Goal: Contribute content: Add original content to the website for others to see

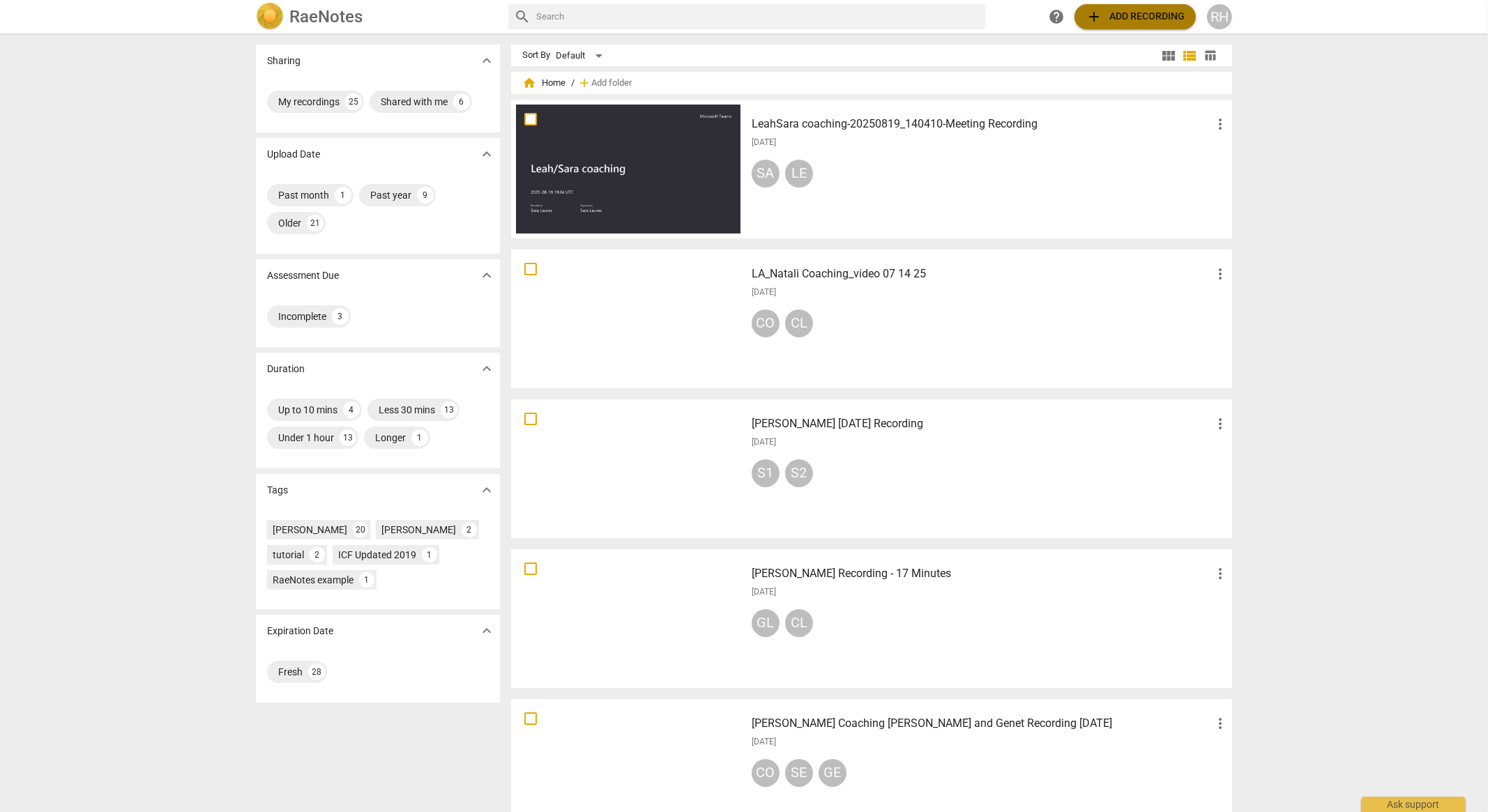
click at [1126, 16] on span "add Add recording" at bounding box center [1135, 17] width 99 height 17
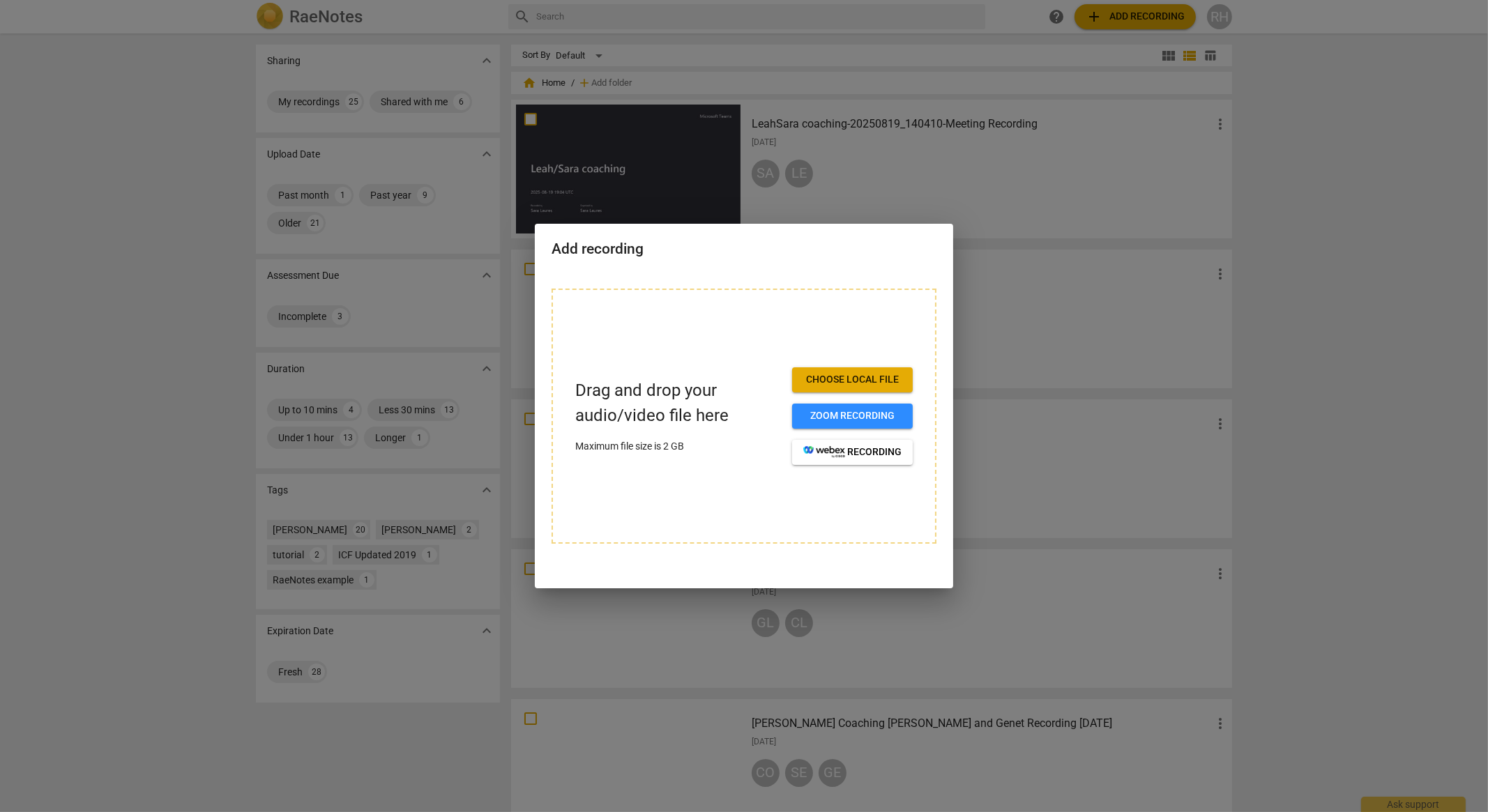
click at [853, 385] on button "Choose local file" at bounding box center [852, 380] width 121 height 25
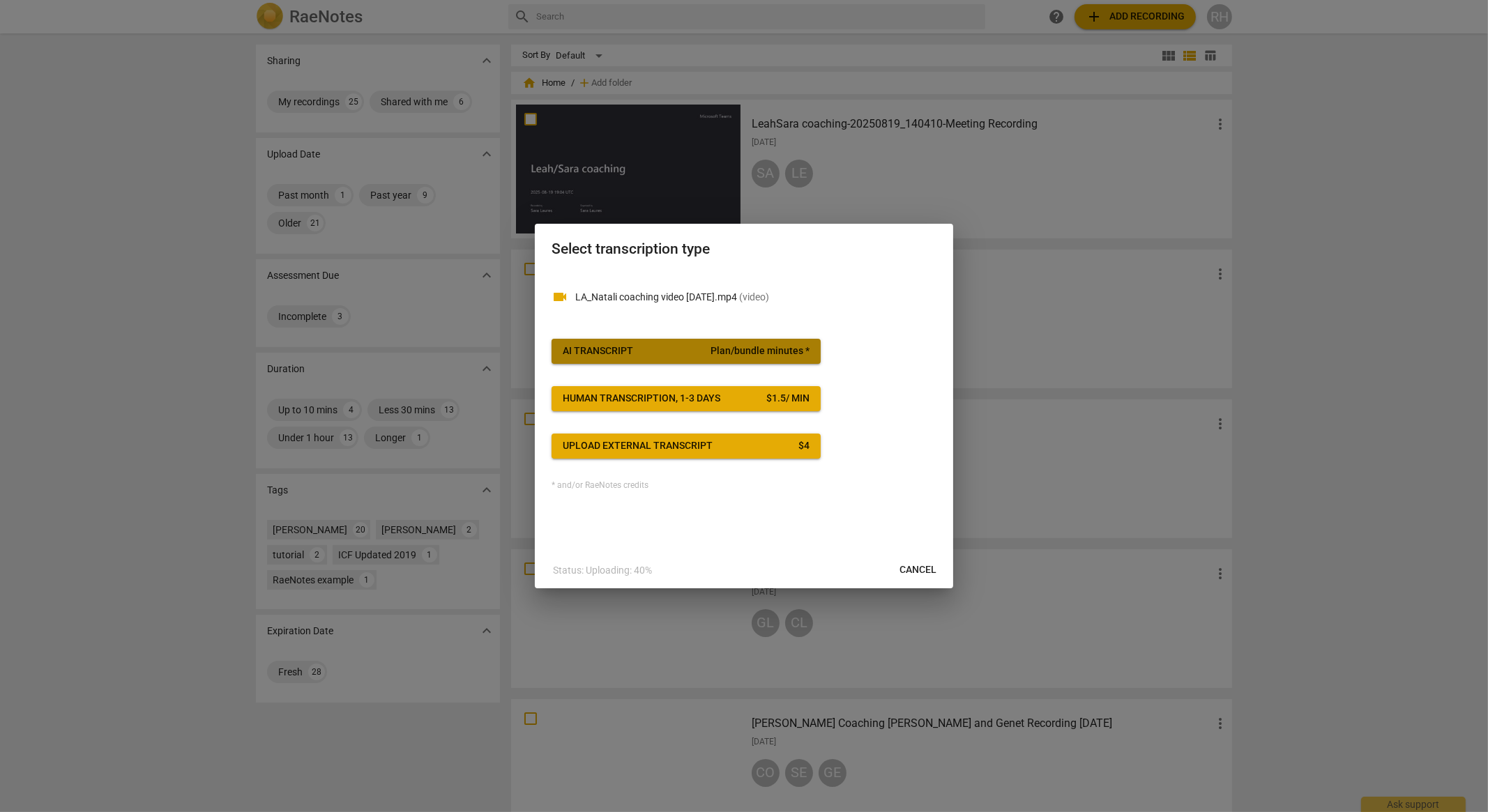
click at [768, 354] on span "Plan/bundle minutes *" at bounding box center [760, 351] width 99 height 14
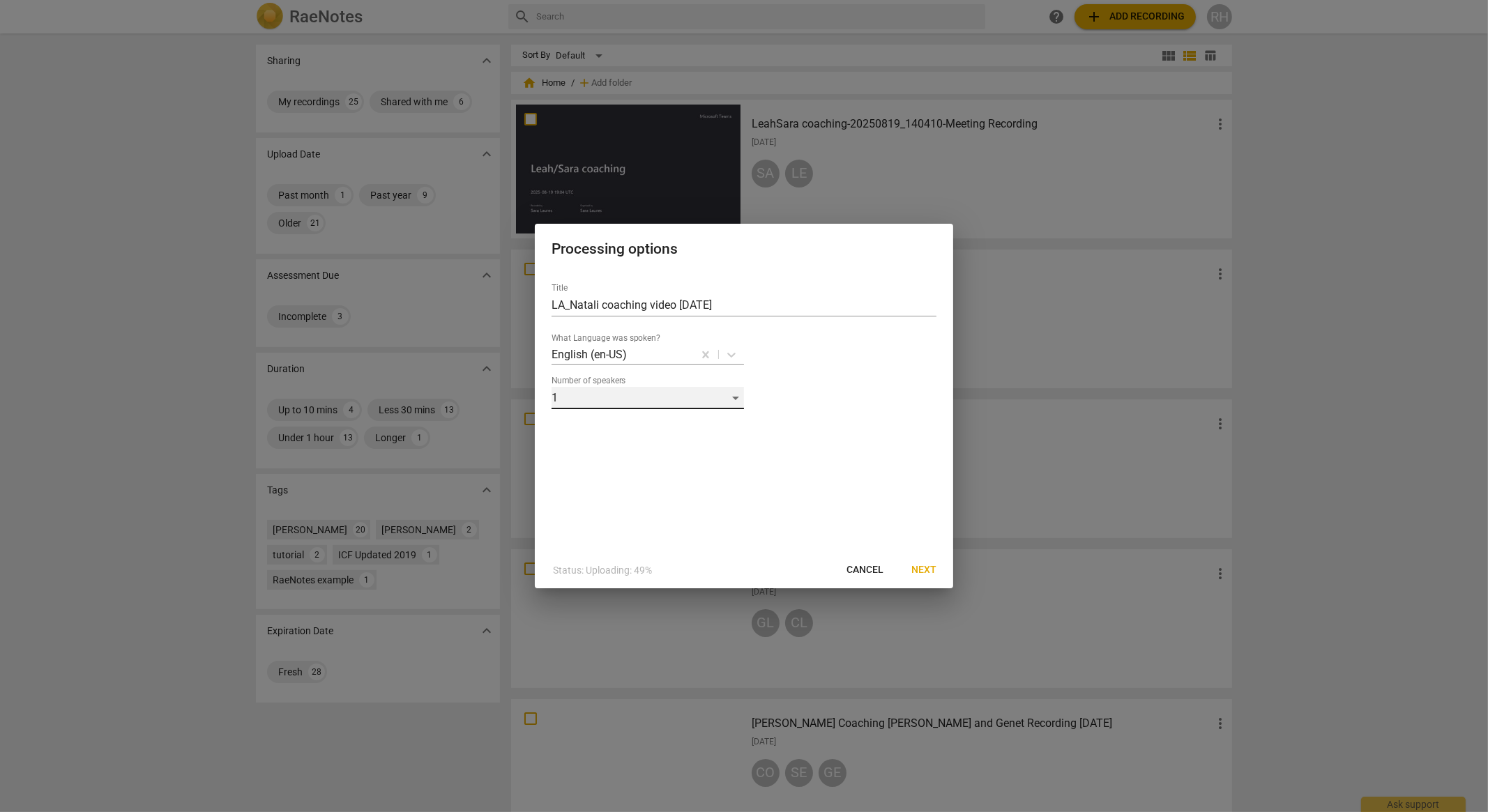
click at [687, 403] on div "1" at bounding box center [647, 398] width 193 height 22
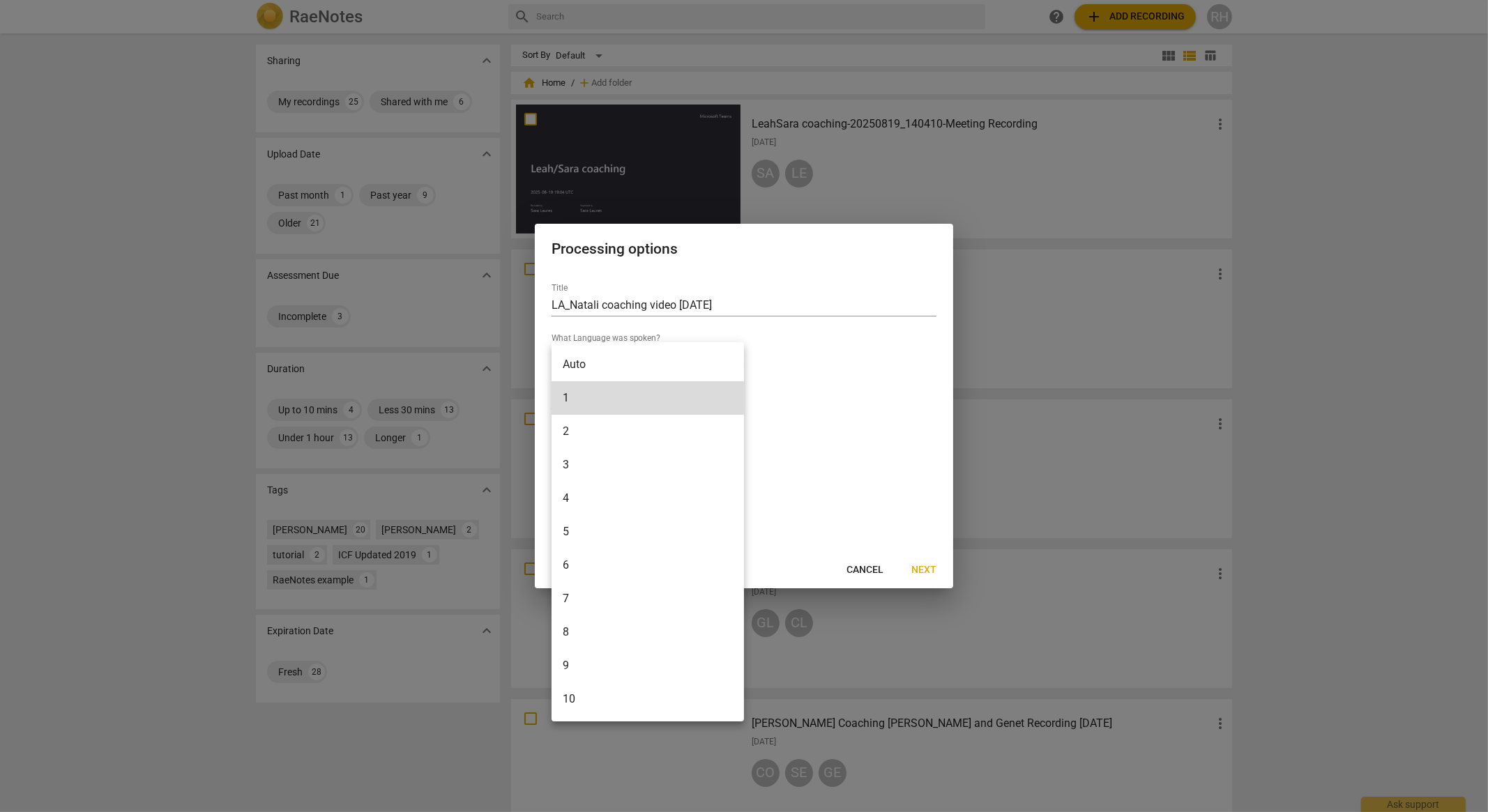
click at [571, 433] on li "2" at bounding box center [647, 431] width 193 height 33
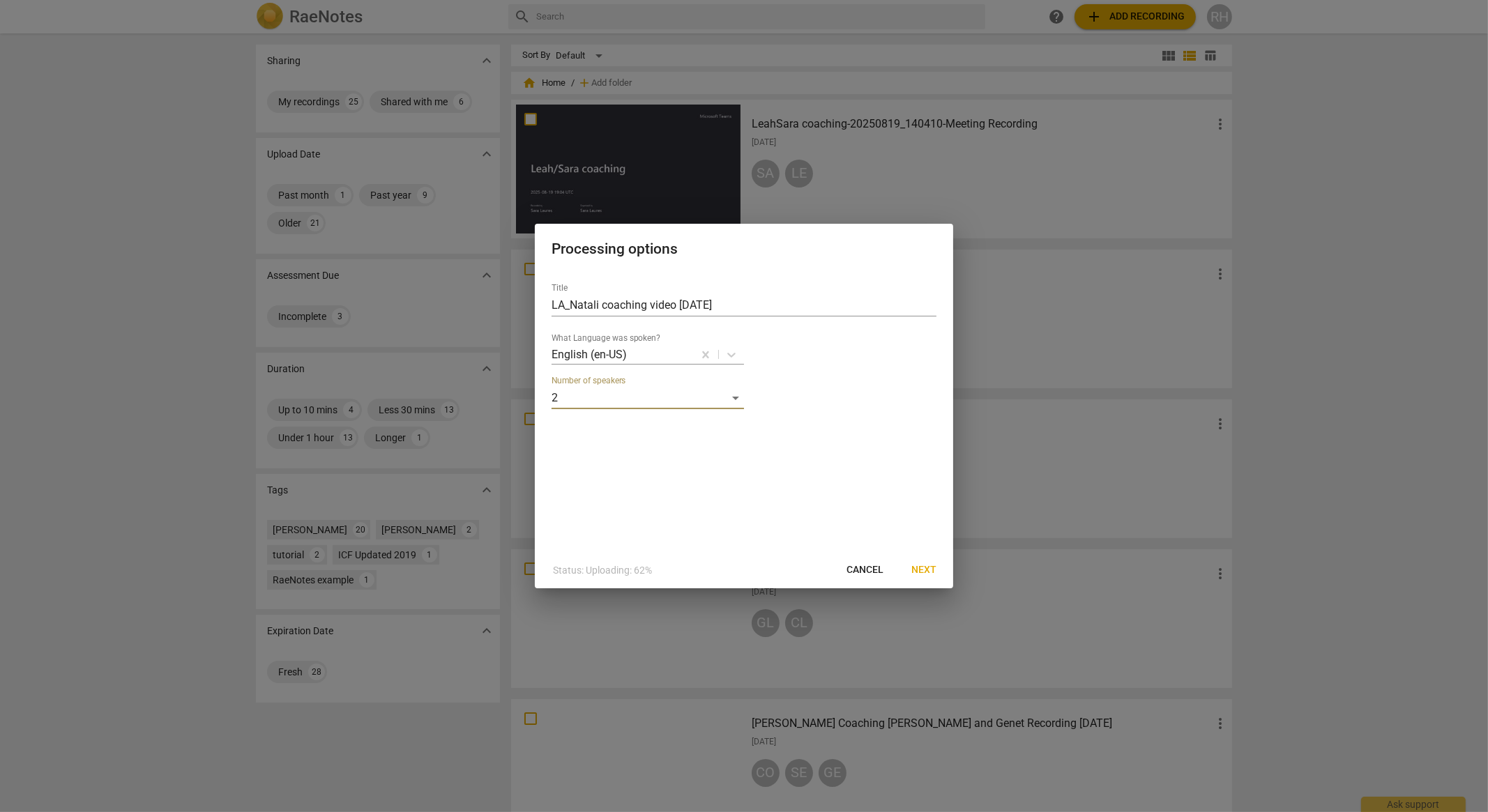
click at [917, 571] on span "Next" at bounding box center [924, 570] width 25 height 14
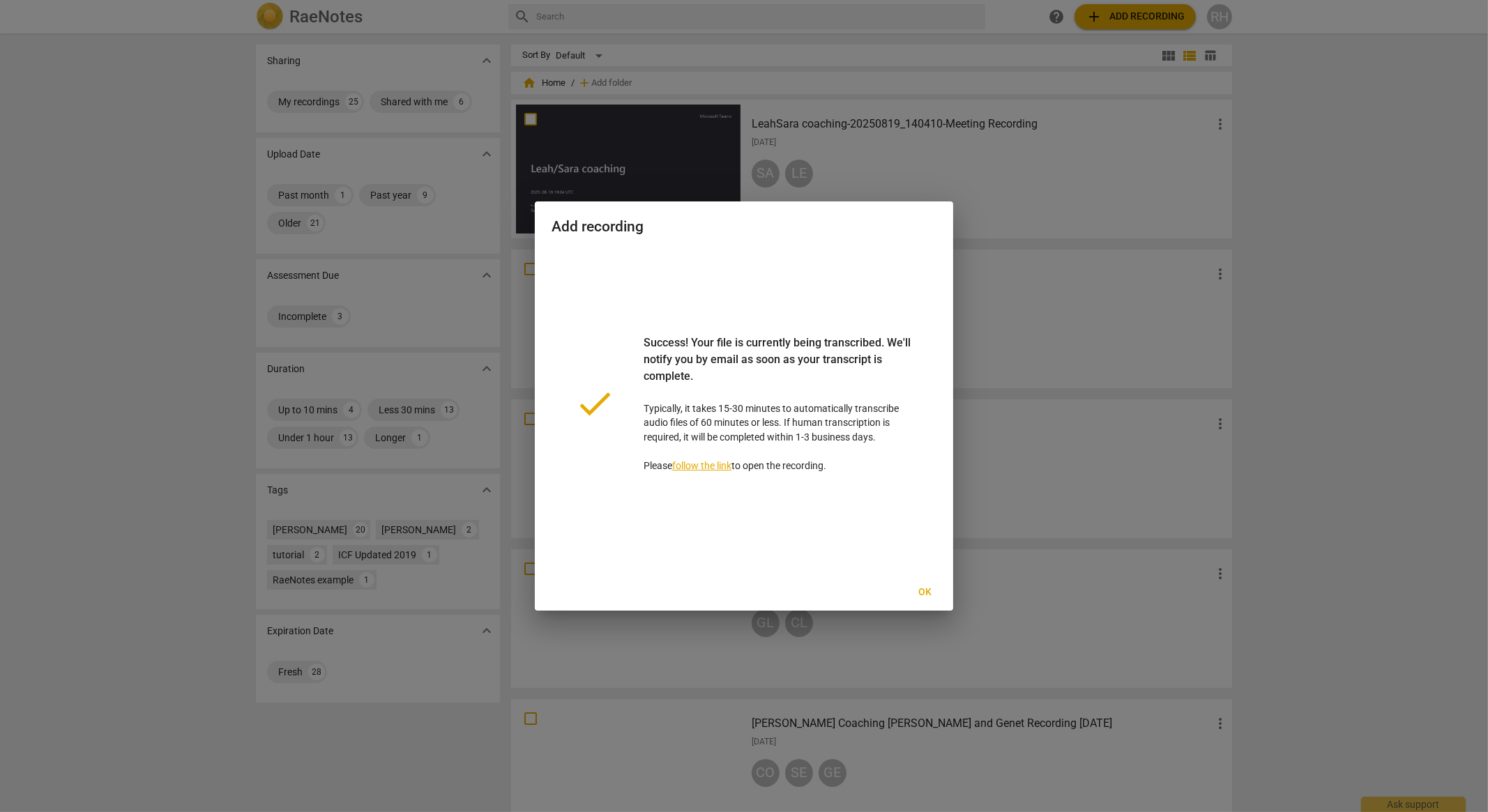
click at [928, 594] on span "Ok" at bounding box center [925, 592] width 22 height 14
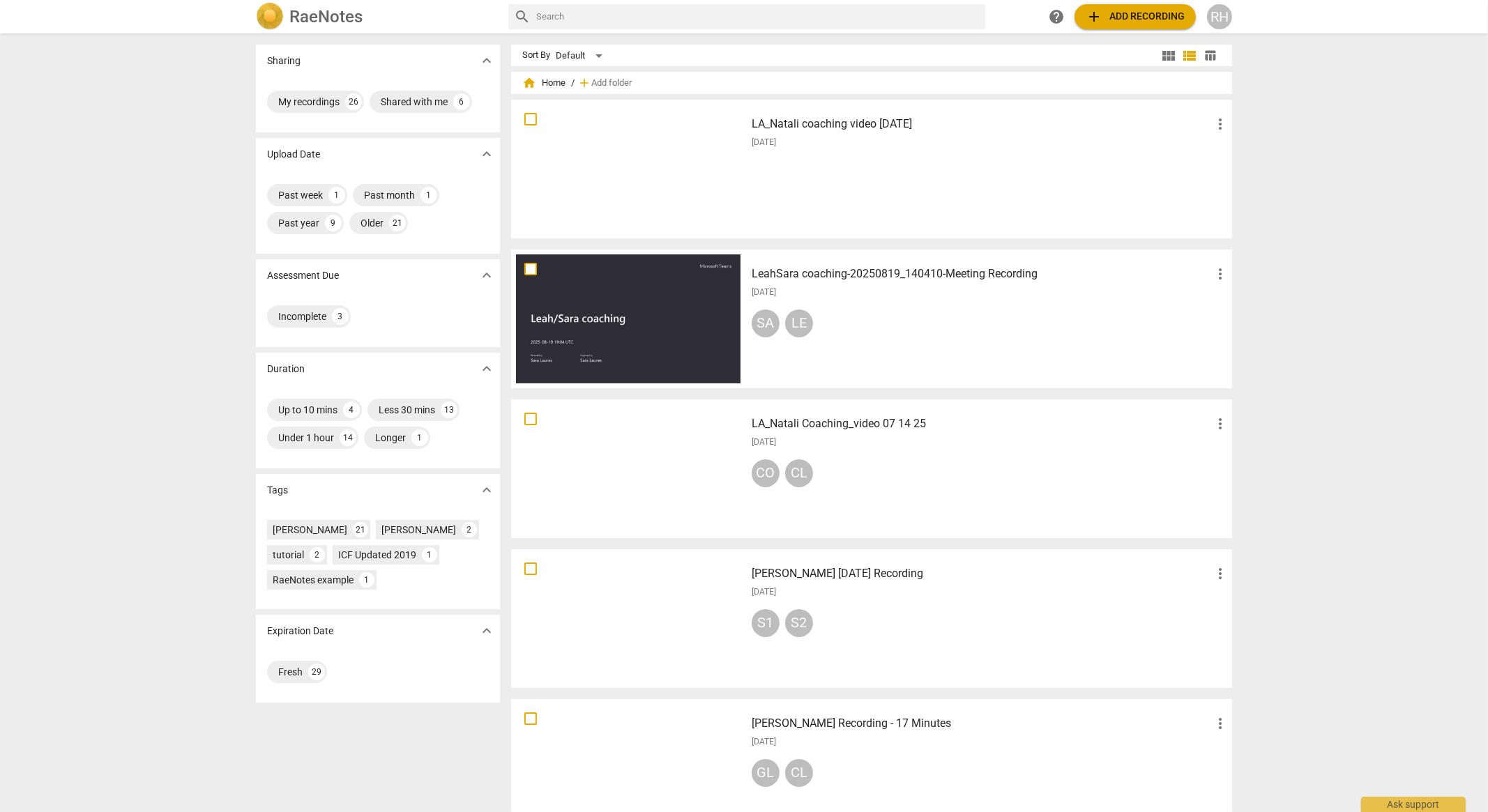
click at [1304, 175] on div "Sharing expand_more My recordings 26 Shared with me 6 Upload Date expand_more P…" at bounding box center [744, 423] width 1488 height 777
click at [851, 151] on div "LA_Natali coaching video [DATE] more_vert [DATE]" at bounding box center [989, 169] width 499 height 129
